Goal: Task Accomplishment & Management: Use online tool/utility

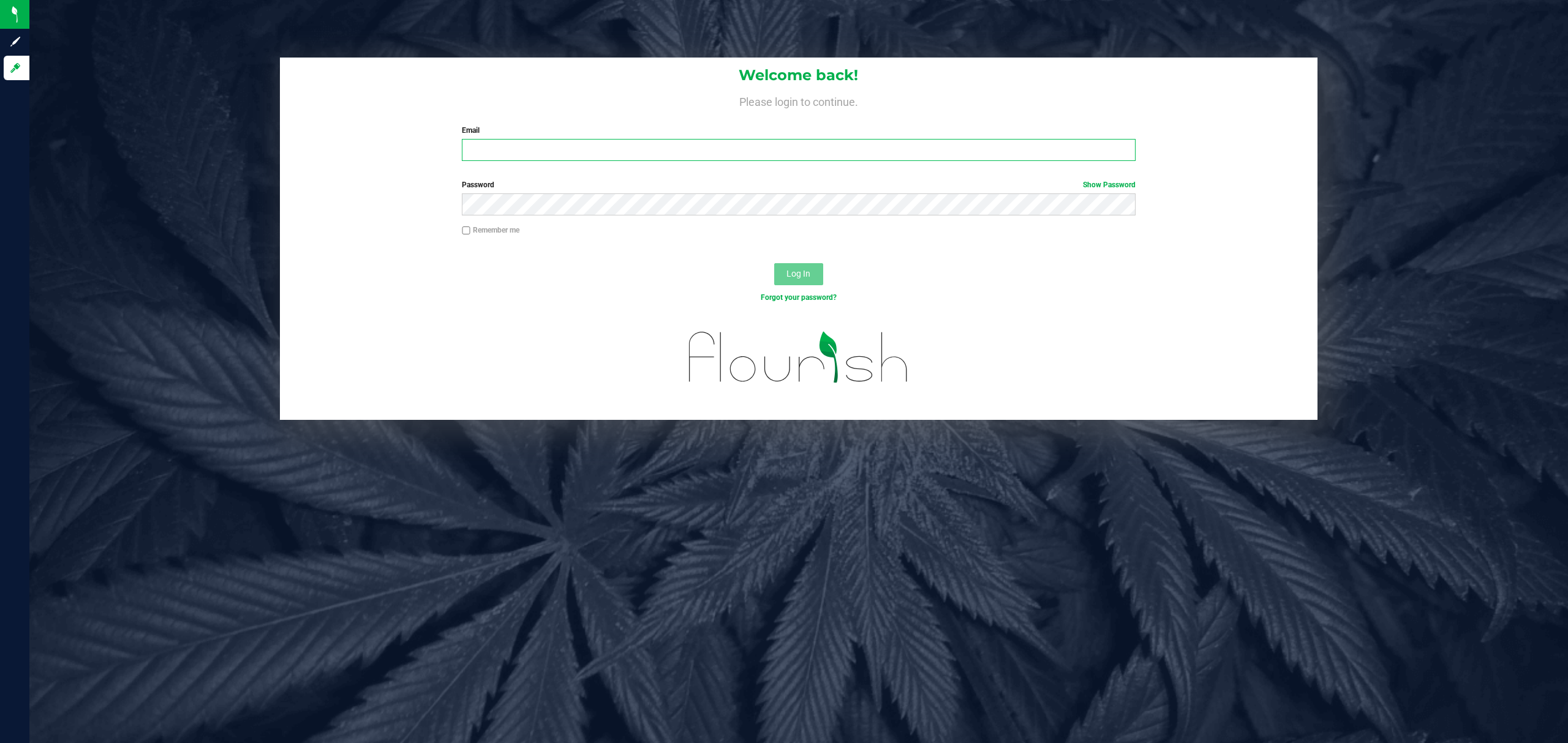
drag, startPoint x: 493, startPoint y: 154, endPoint x: 484, endPoint y: 162, distance: 12.0
click at [491, 155] on input "Email" at bounding box center [798, 150] width 673 height 22
type input "[EMAIL_ADDRESS][DOMAIN_NAME]"
click at [774, 264] on button "Log In" at bounding box center [799, 274] width 49 height 22
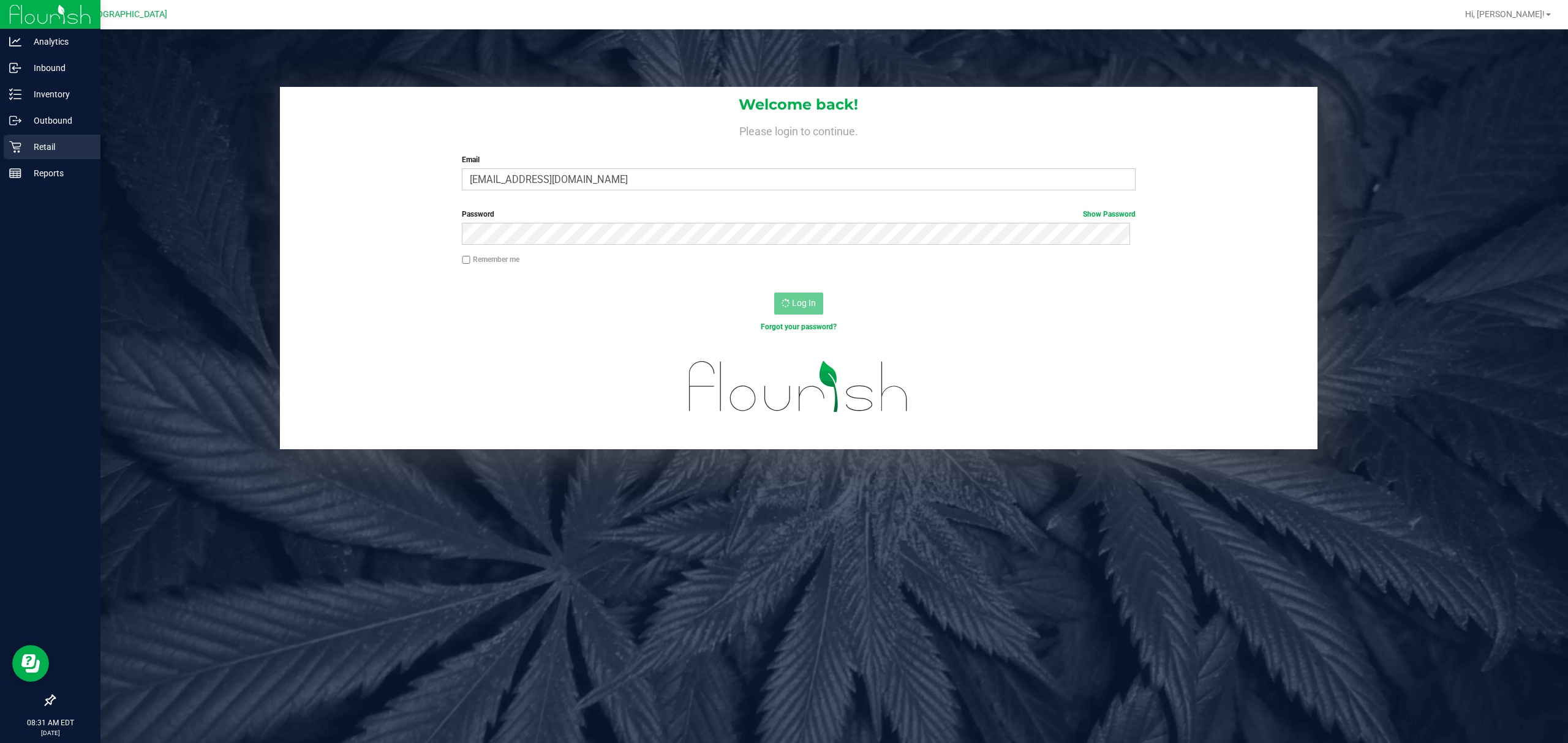
click at [33, 152] on p "Retail" at bounding box center [58, 147] width 73 height 15
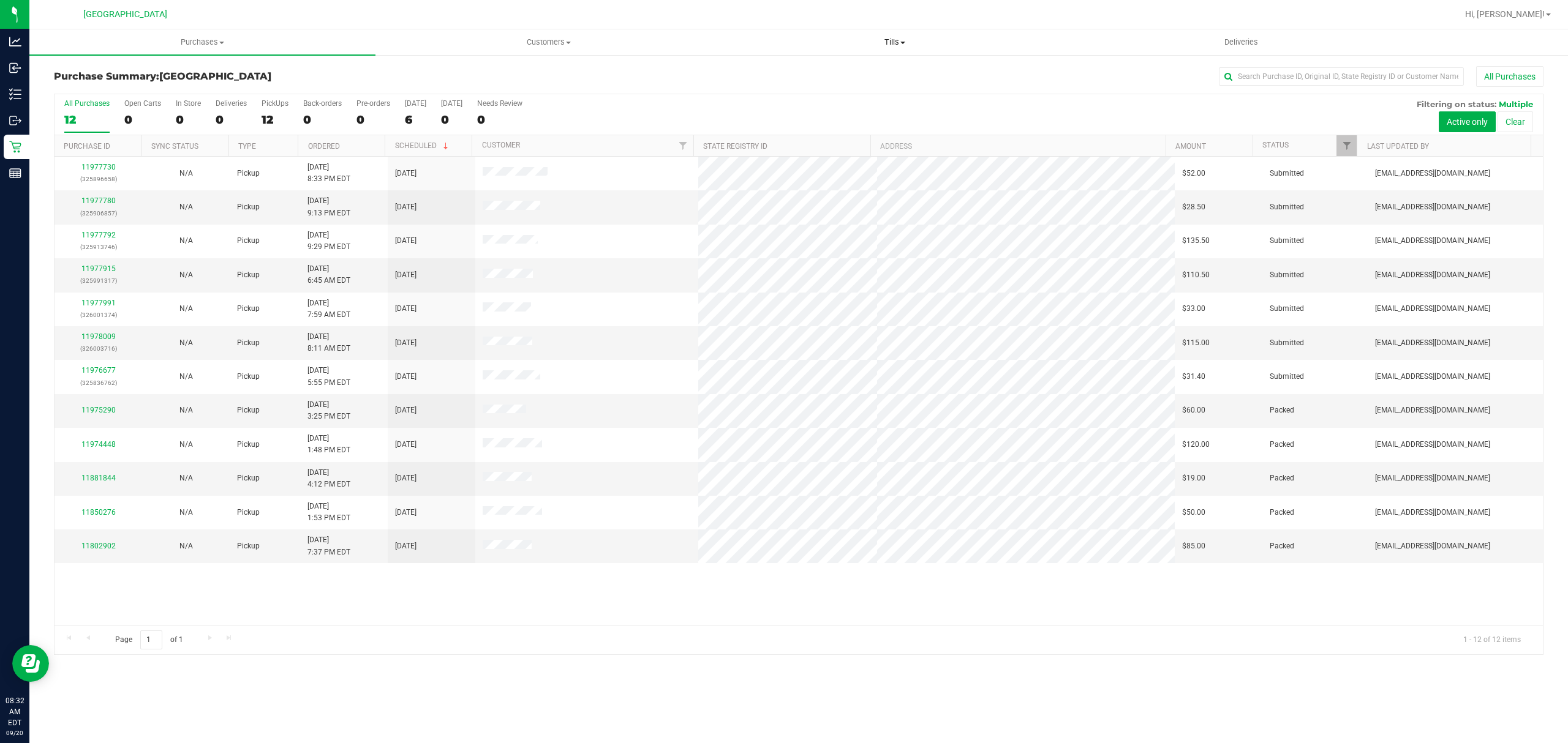
click at [899, 40] on span "Tills" at bounding box center [895, 42] width 345 height 11
click at [810, 74] on li "Manage tills" at bounding box center [894, 74] width 346 height 15
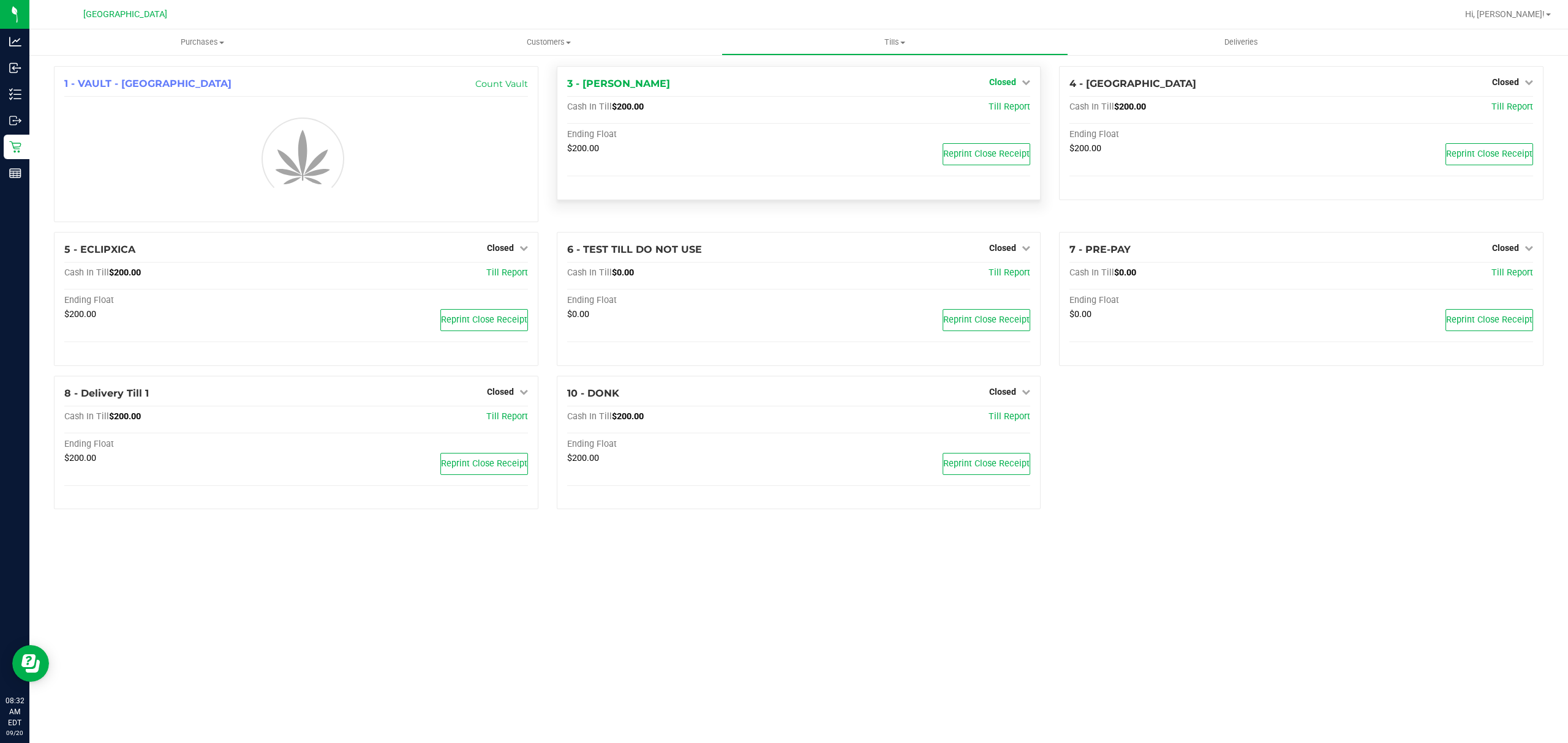
click at [1026, 79] on icon at bounding box center [1026, 82] width 8 height 8
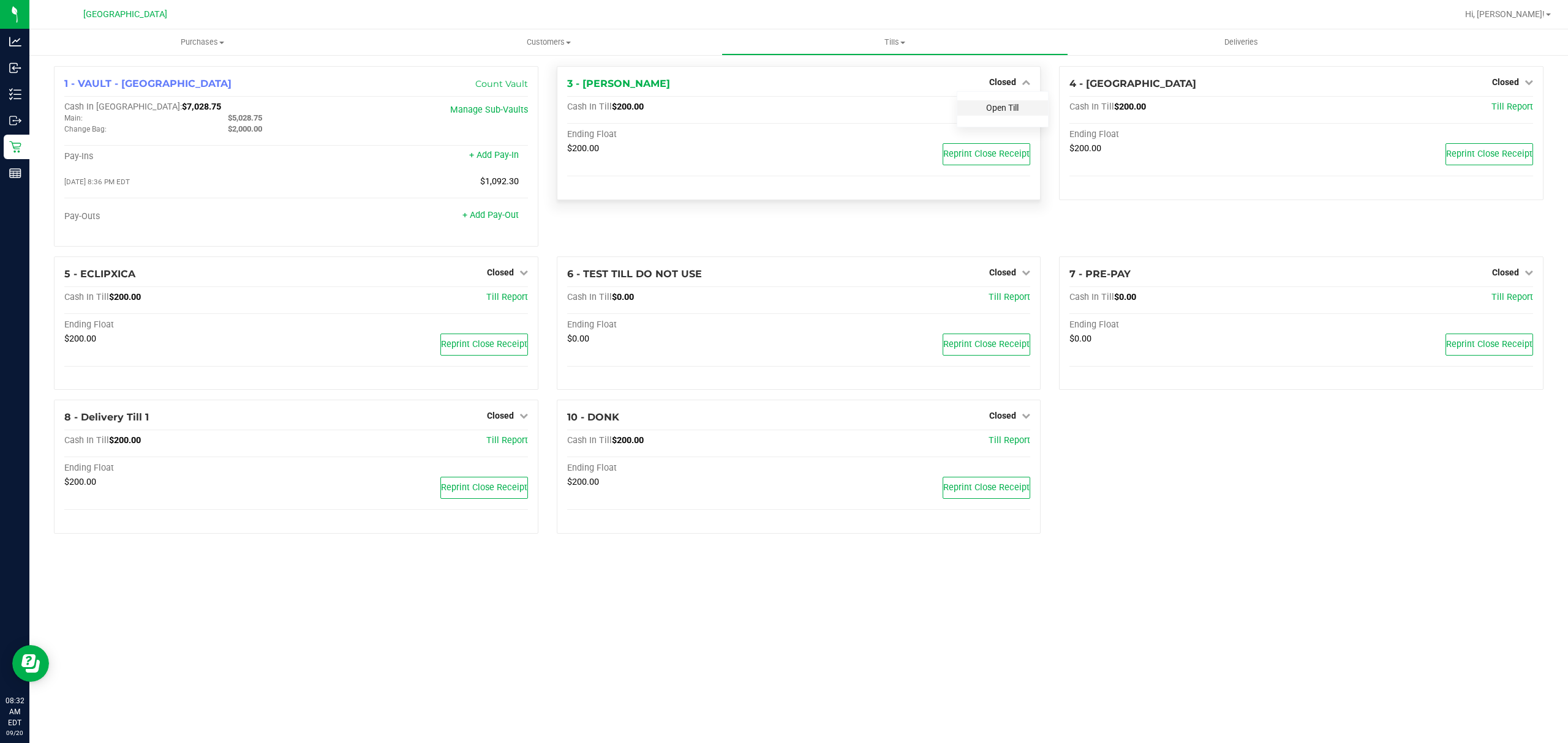
click at [1014, 107] on link "Open Till" at bounding box center [1002, 107] width 32 height 9
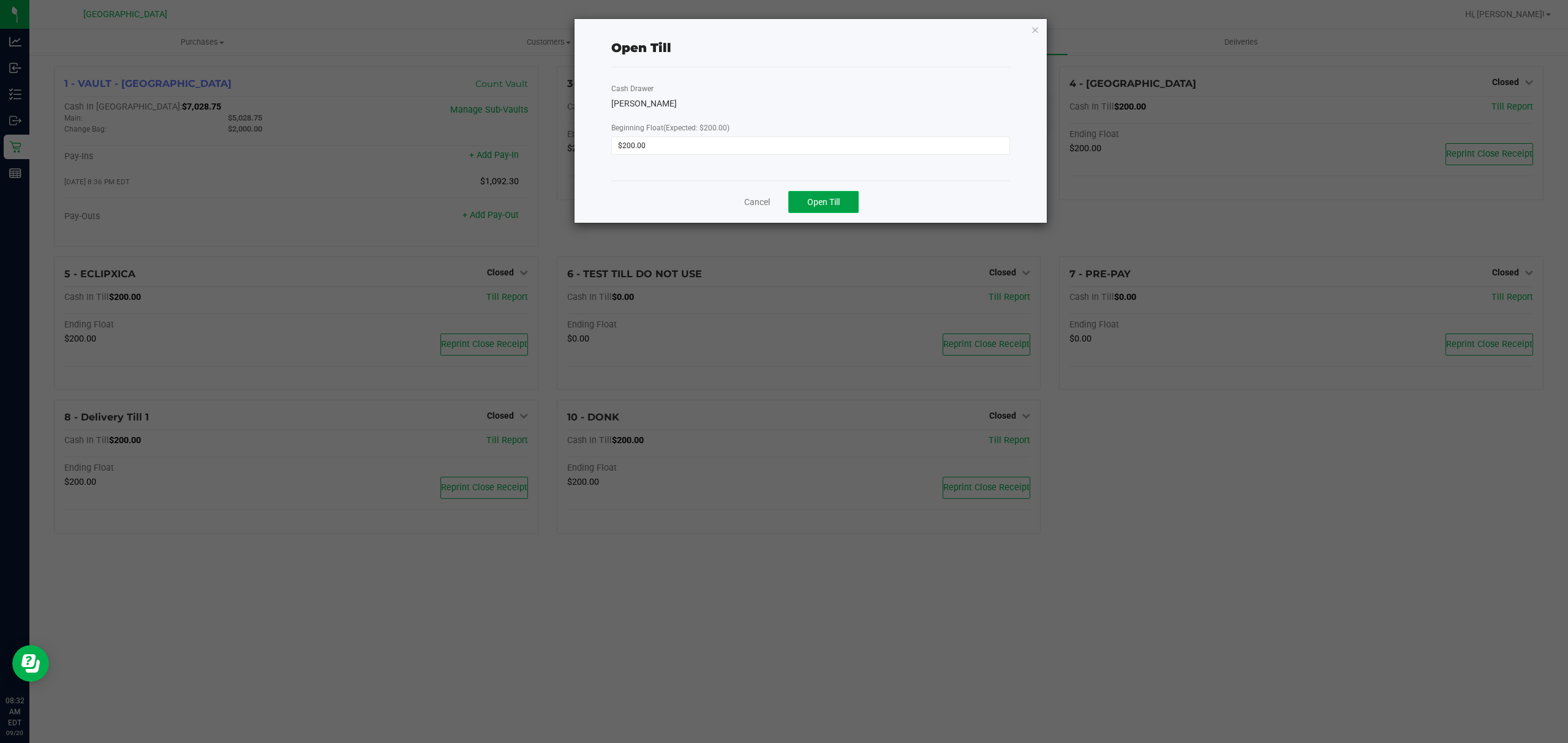
click at [851, 200] on button "Open Till" at bounding box center [823, 202] width 71 height 22
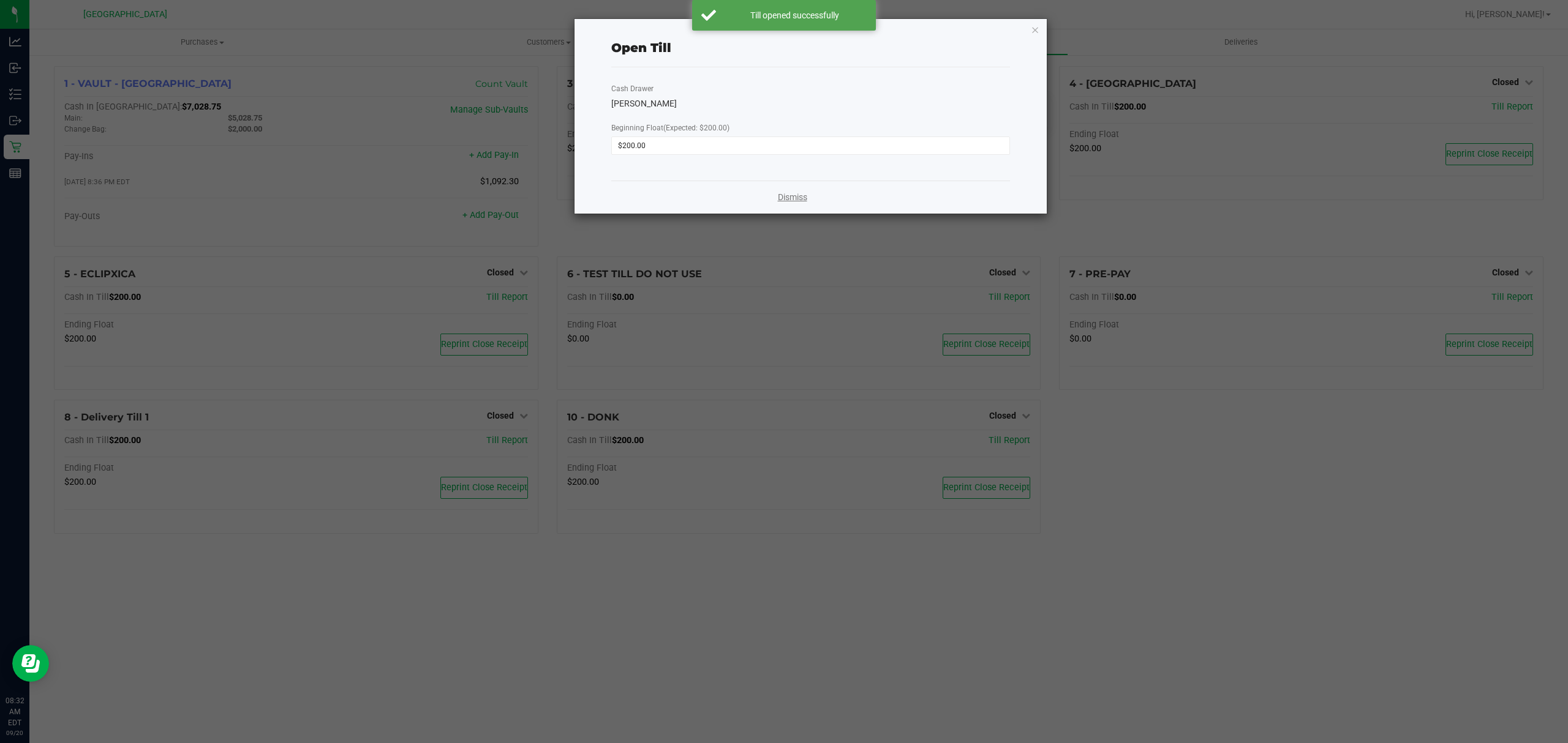
click at [802, 196] on link "Dismiss" at bounding box center [792, 198] width 29 height 13
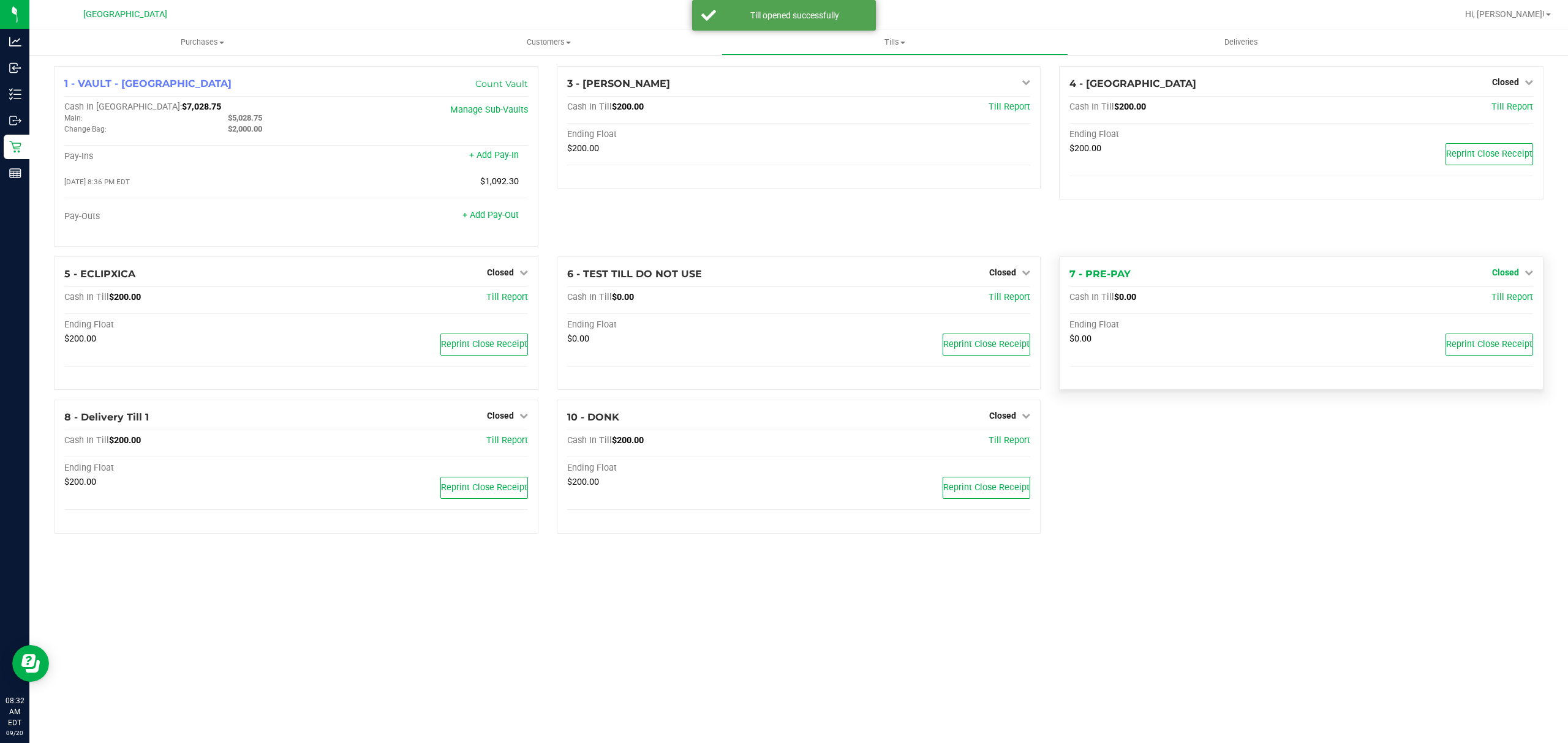
click at [1495, 270] on span "Closed" at bounding box center [1505, 272] width 27 height 9
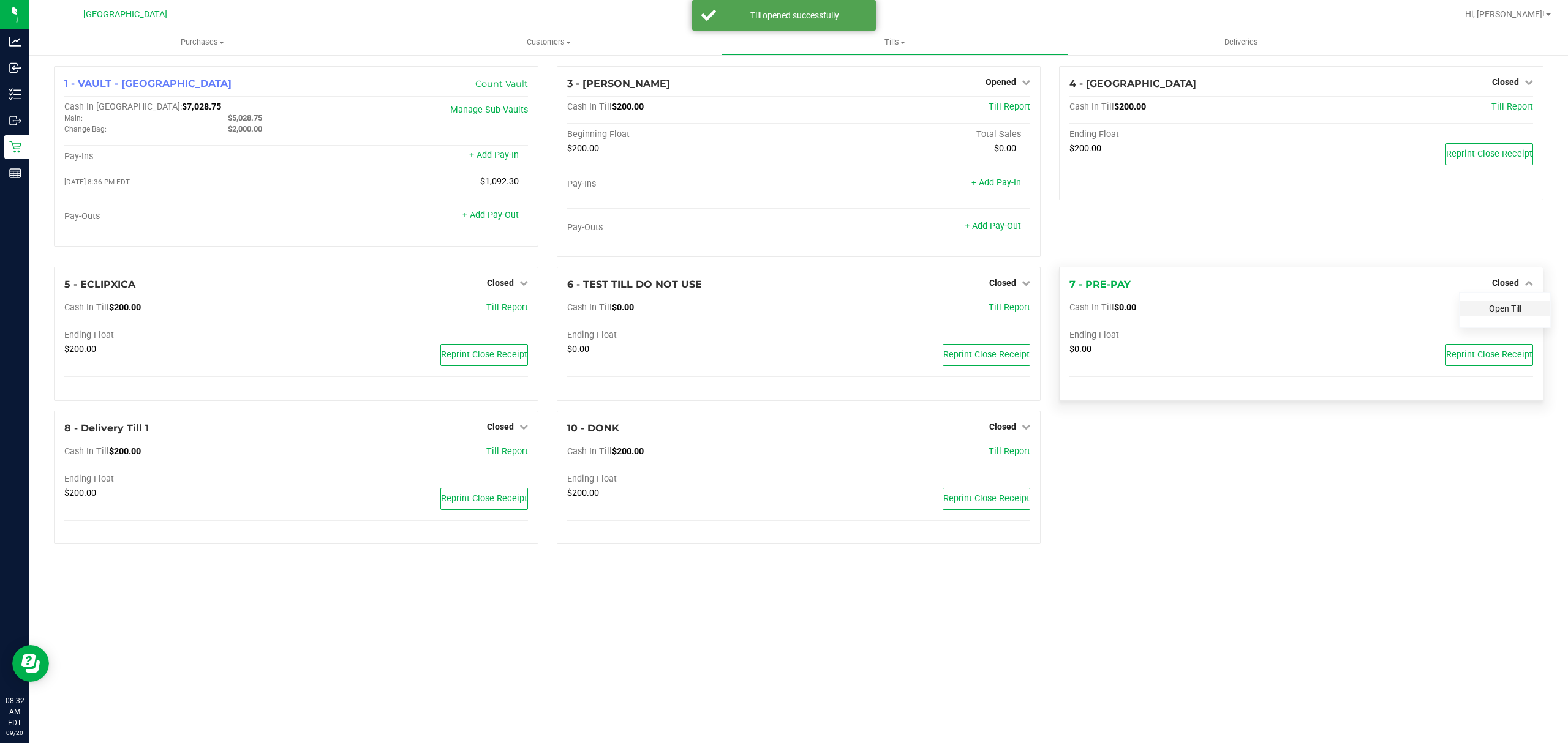
click at [1489, 306] on link "Open Till" at bounding box center [1505, 309] width 32 height 9
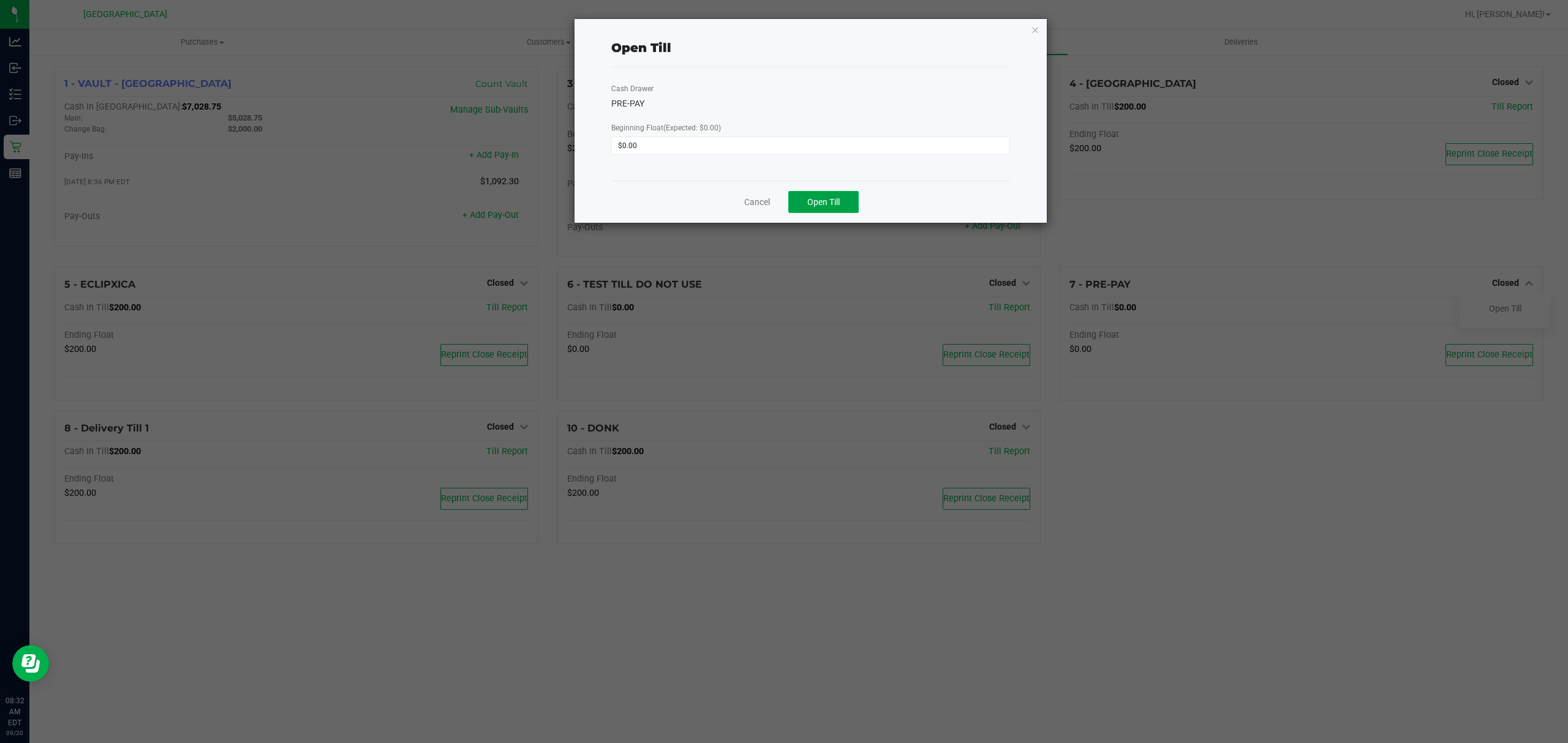
click at [843, 202] on button "Open Till" at bounding box center [823, 202] width 71 height 22
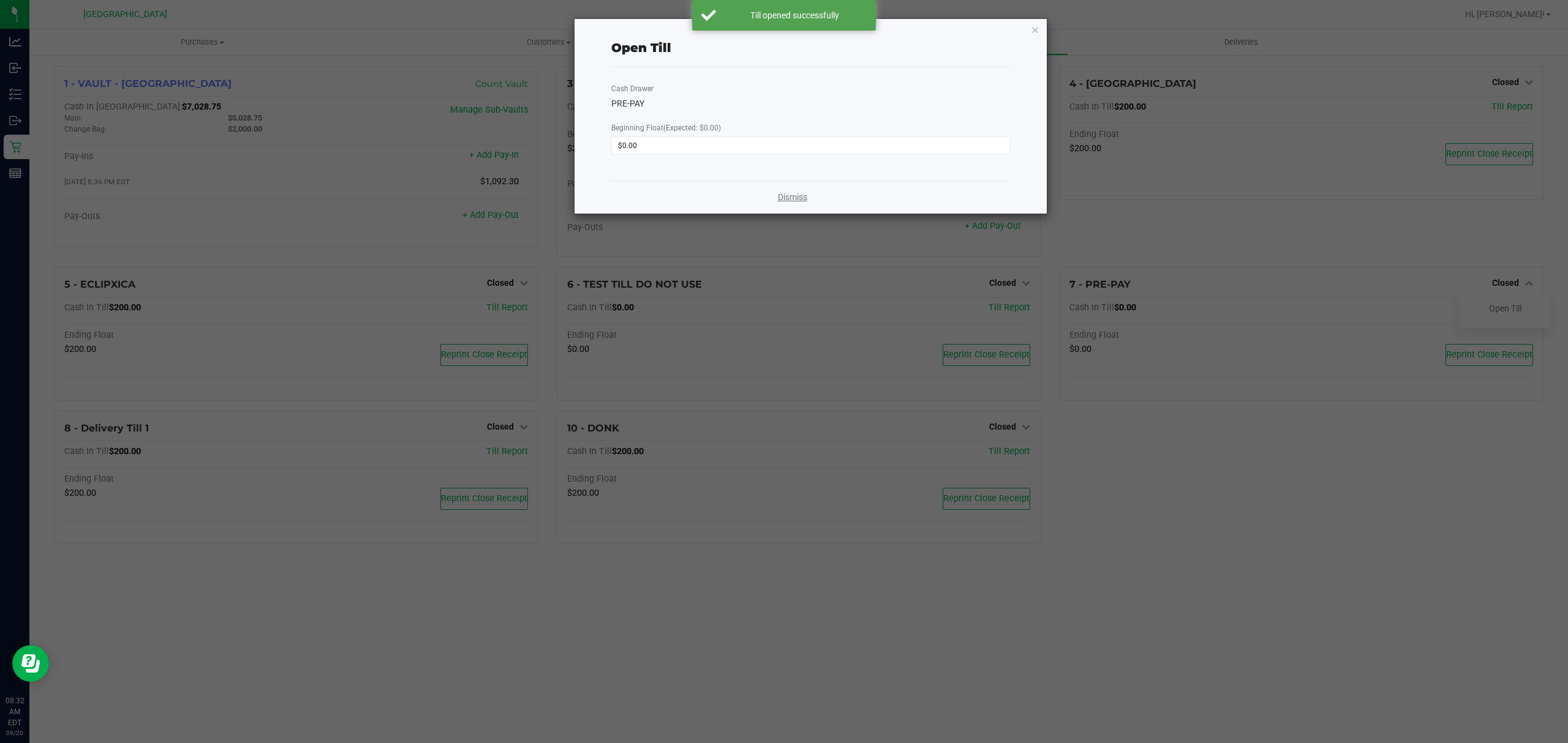
click at [795, 199] on link "Dismiss" at bounding box center [792, 198] width 29 height 13
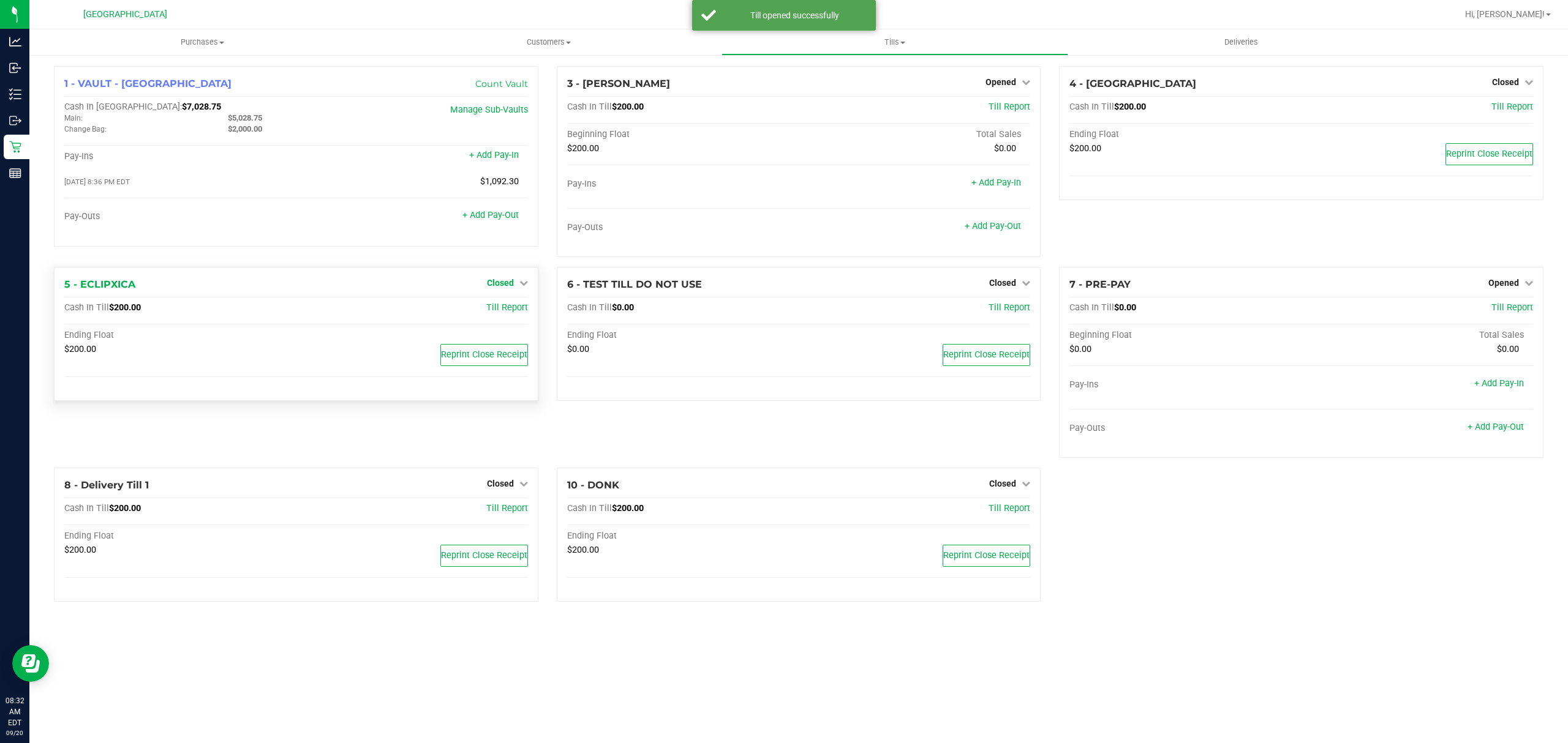
click at [492, 286] on span "Closed" at bounding box center [500, 283] width 27 height 9
click at [506, 309] on link "Open Till" at bounding box center [500, 309] width 32 height 9
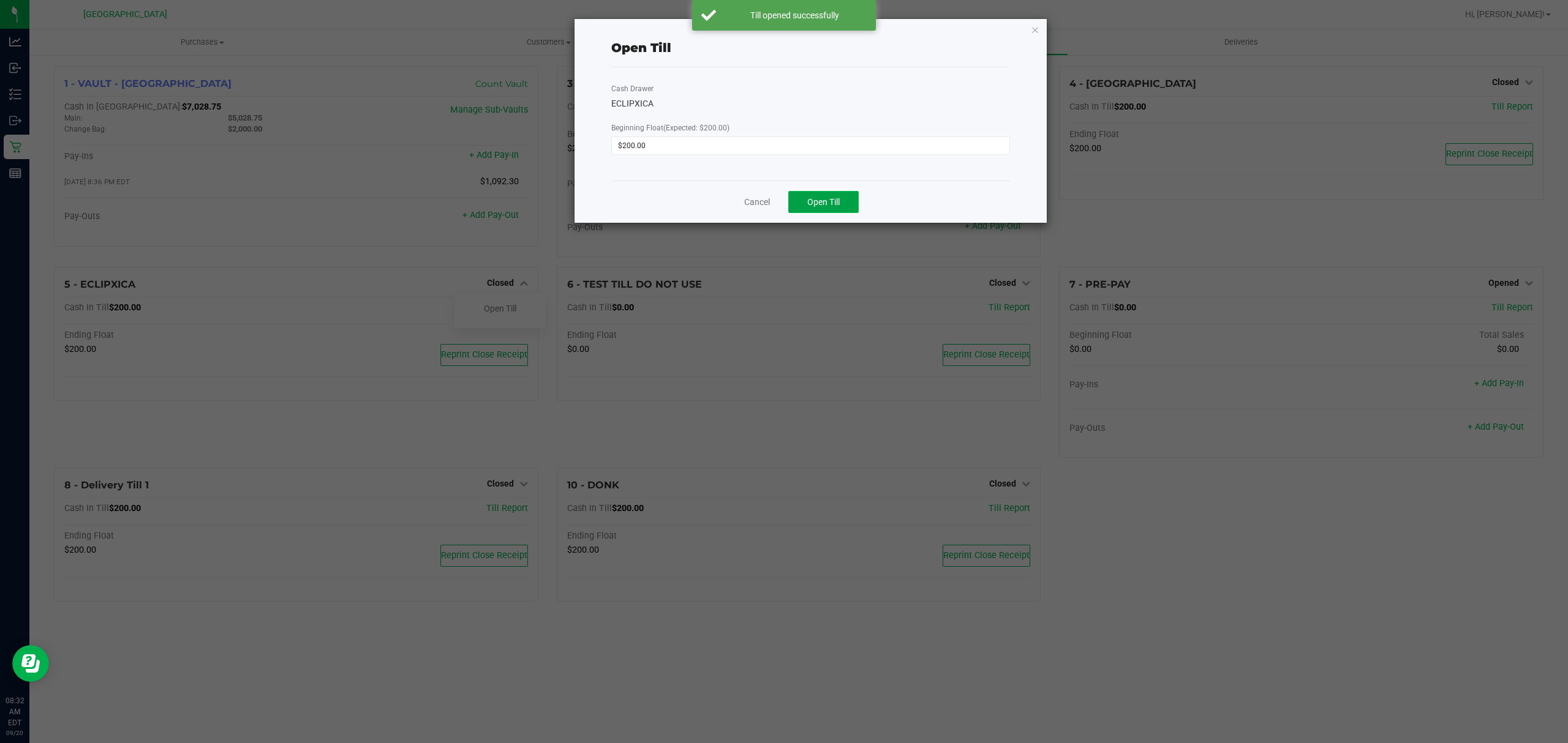
click at [841, 199] on button "Open Till" at bounding box center [823, 202] width 71 height 22
click at [803, 194] on link "Dismiss" at bounding box center [792, 198] width 29 height 13
